Goal: Transaction & Acquisition: Purchase product/service

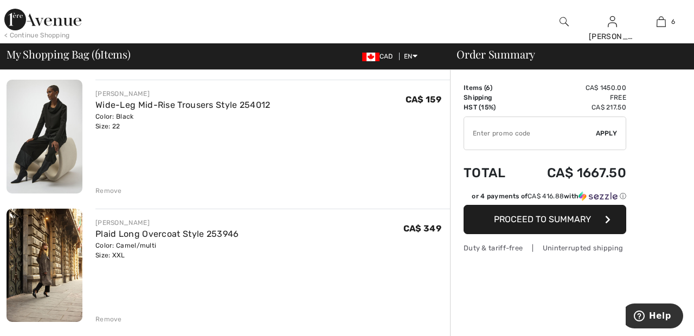
scroll to position [89, 0]
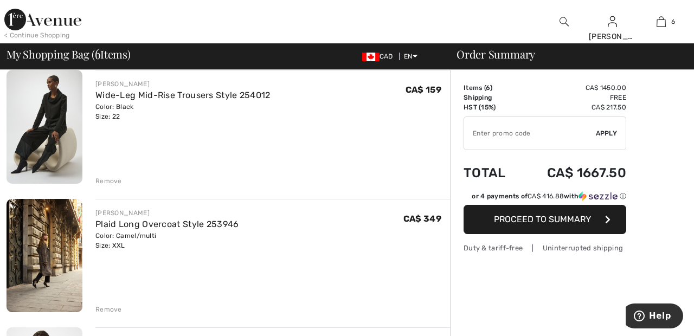
click at [110, 176] on div "Remove" at bounding box center [108, 181] width 27 height 10
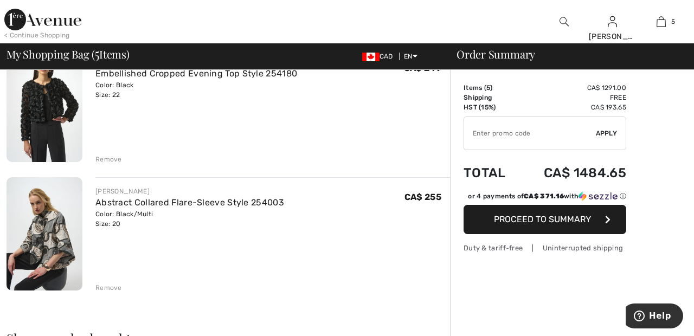
scroll to position [498, 0]
click at [109, 156] on div "Remove" at bounding box center [108, 159] width 27 height 10
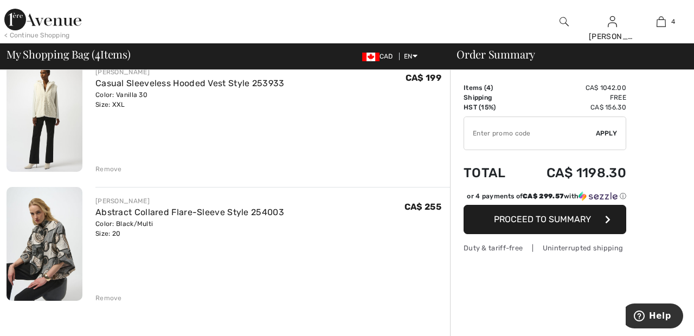
scroll to position [358, 0]
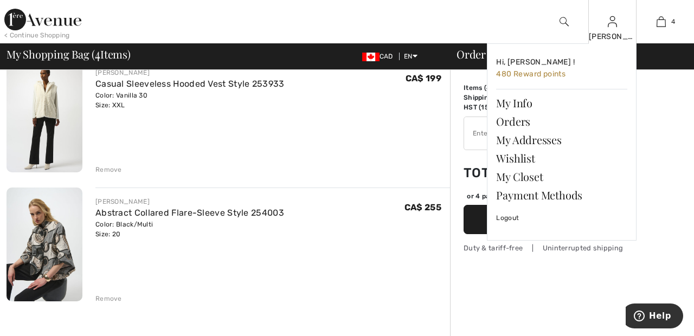
click at [608, 23] on img at bounding box center [612, 21] width 9 height 13
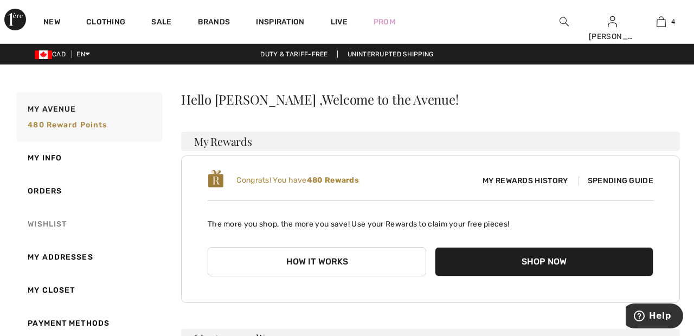
click at [58, 224] on link "Wishlist" at bounding box center [88, 224] width 149 height 33
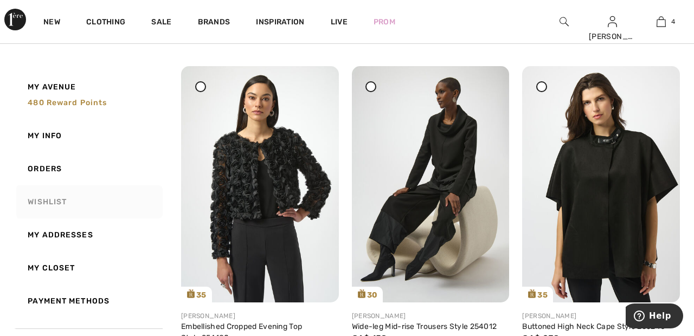
scroll to position [466, 0]
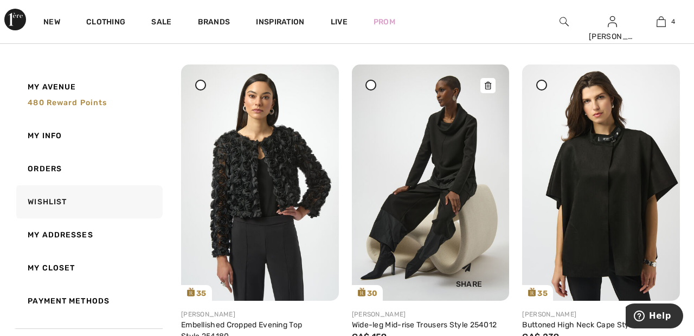
click at [449, 173] on img at bounding box center [431, 183] width 158 height 236
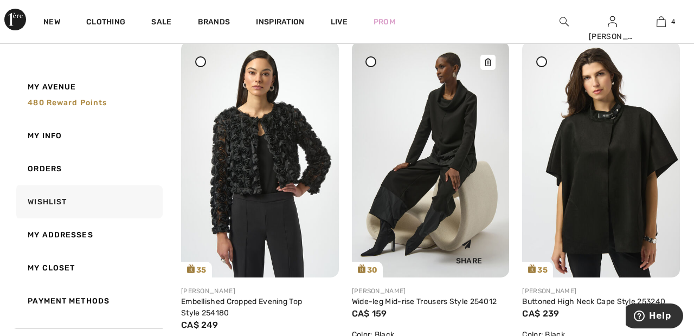
scroll to position [518, 0]
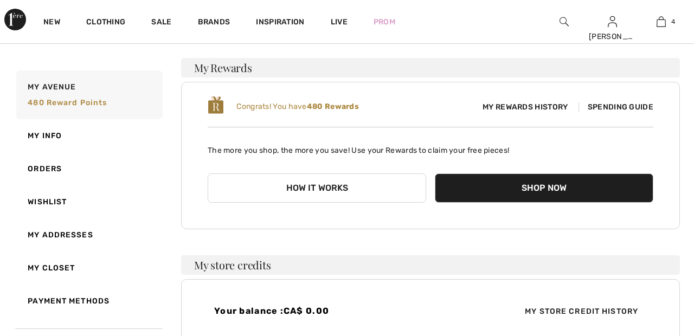
scroll to position [80, 0]
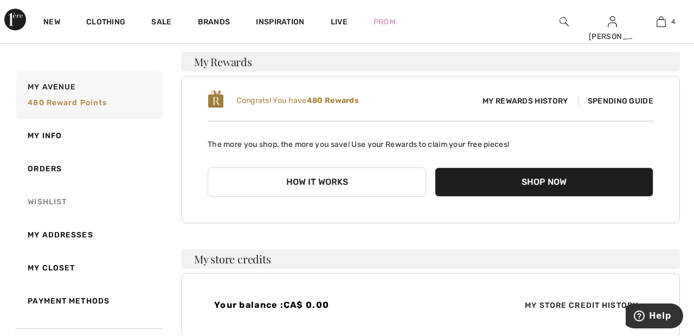
click at [58, 202] on link "Wishlist" at bounding box center [88, 201] width 149 height 33
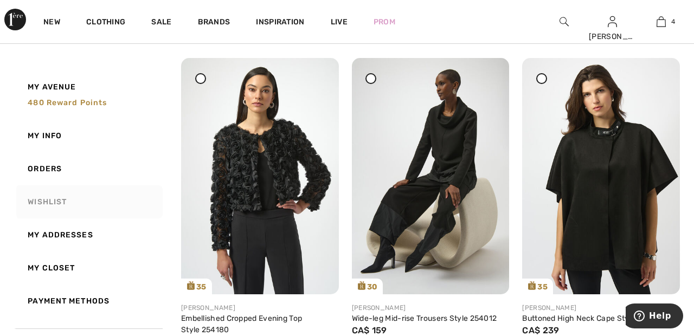
scroll to position [0, 0]
